Goal: Information Seeking & Learning: Learn about a topic

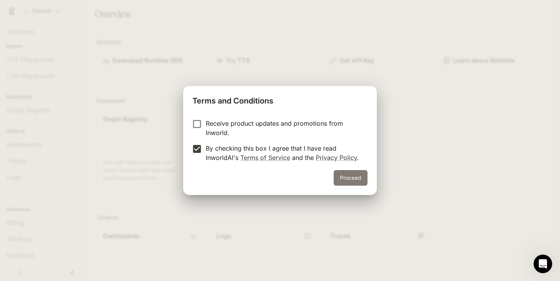
click at [349, 178] on button "Proceed" at bounding box center [351, 178] width 34 height 16
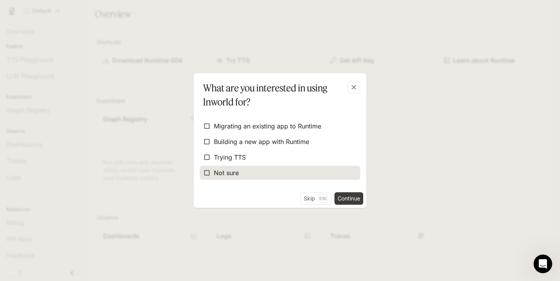
click at [227, 171] on span "Not sure" at bounding box center [226, 172] width 25 height 9
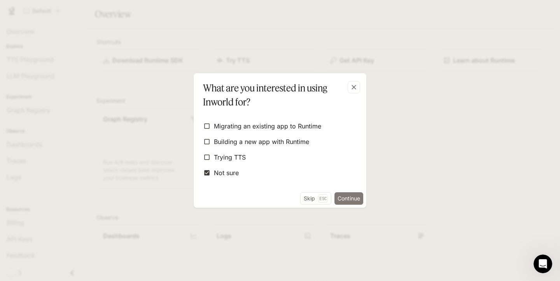
click at [351, 199] on button "Continue" at bounding box center [349, 198] width 29 height 12
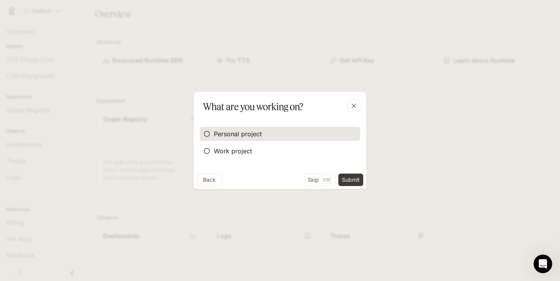
click at [258, 134] on span "Personal project" at bounding box center [238, 133] width 48 height 9
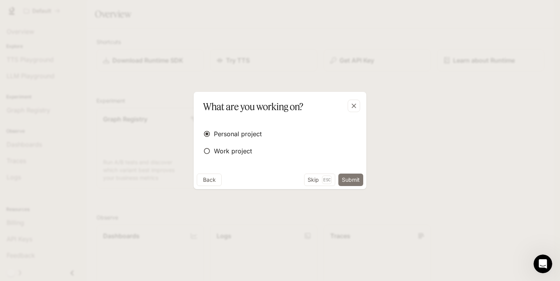
click at [349, 178] on button "Submit" at bounding box center [351, 180] width 25 height 12
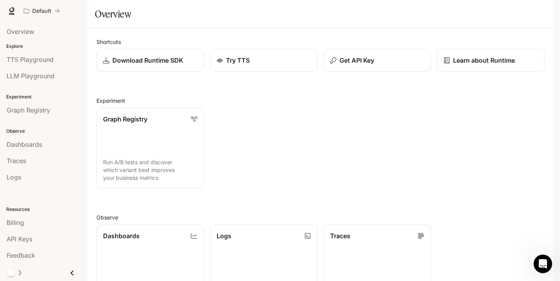
scroll to position [178, 0]
click at [168, 224] on link "Dashboards View and analyze your workspace metrics" at bounding box center [150, 264] width 109 height 81
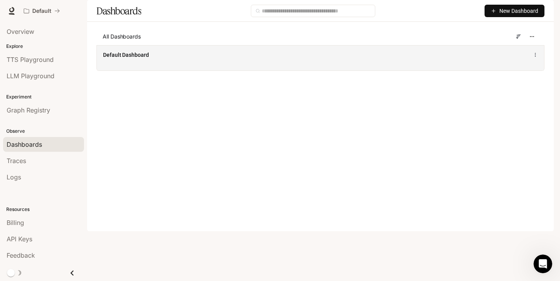
click at [196, 60] on div "Default Dashboard" at bounding box center [320, 54] width 435 height 9
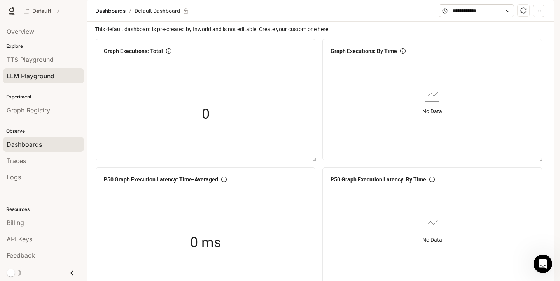
click at [39, 77] on span "LLM Playground" at bounding box center [31, 75] width 48 height 9
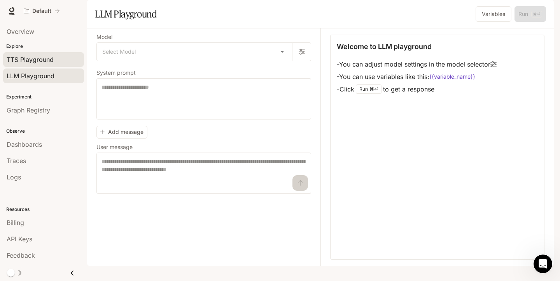
click at [37, 60] on span "TTS Playground" at bounding box center [30, 59] width 47 height 9
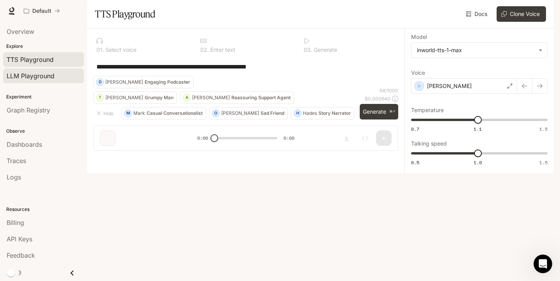
click at [32, 77] on span "LLM Playground" at bounding box center [31, 75] width 48 height 9
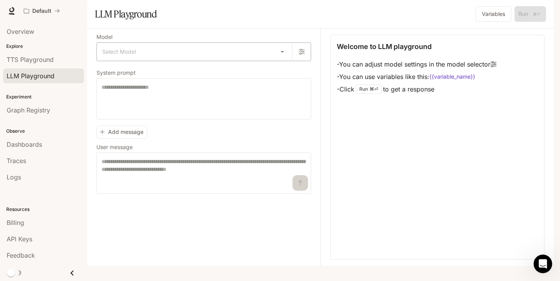
click at [285, 73] on body "Skip to main content Default Runtime Runtime Documentation Documentation Portal…" at bounding box center [280, 140] width 560 height 281
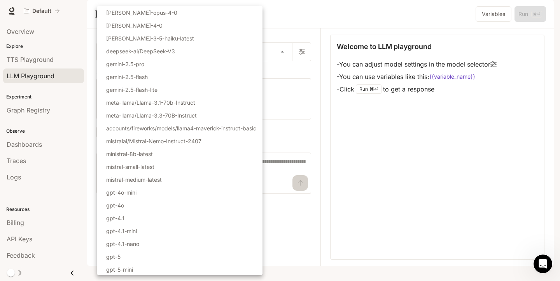
click at [300, 51] on div at bounding box center [280, 140] width 560 height 281
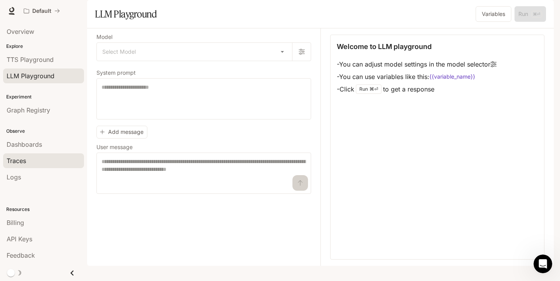
click at [26, 161] on div "Traces" at bounding box center [44, 160] width 74 height 9
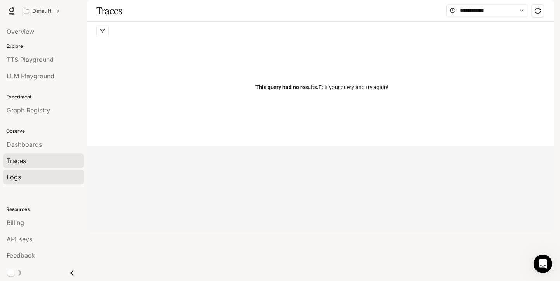
click at [33, 176] on div "Logs" at bounding box center [44, 176] width 74 height 9
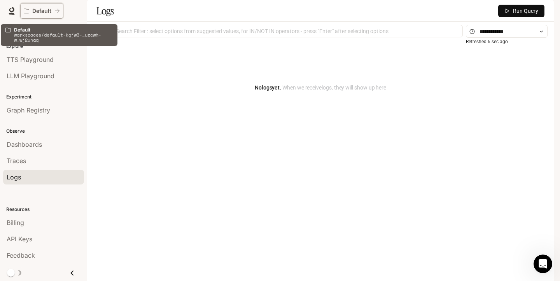
click at [38, 10] on p "Default" at bounding box center [41, 11] width 19 height 7
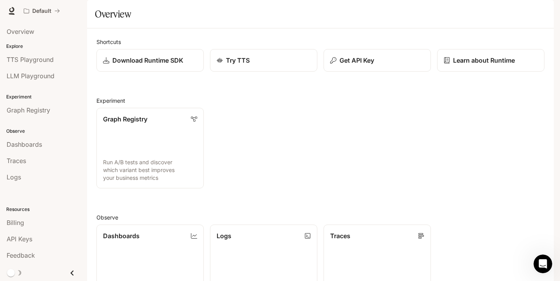
click at [542, 12] on img "button" at bounding box center [543, 10] width 11 height 11
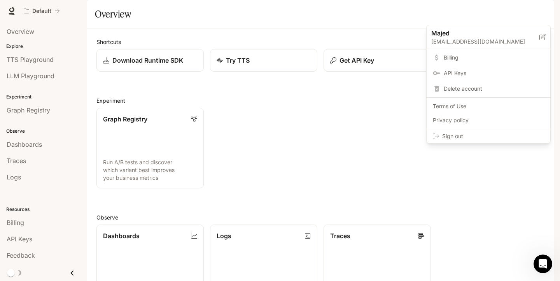
click at [542, 12] on div at bounding box center [280, 140] width 560 height 281
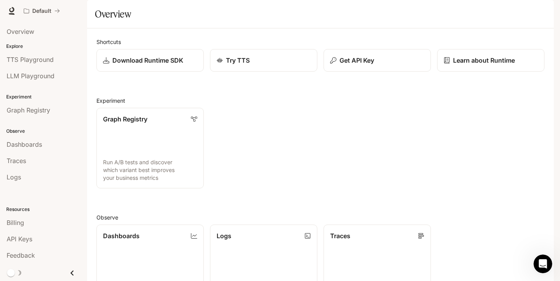
click at [511, 12] on span "Documentation" at bounding box center [507, 11] width 39 height 10
